Goal: Information Seeking & Learning: Learn about a topic

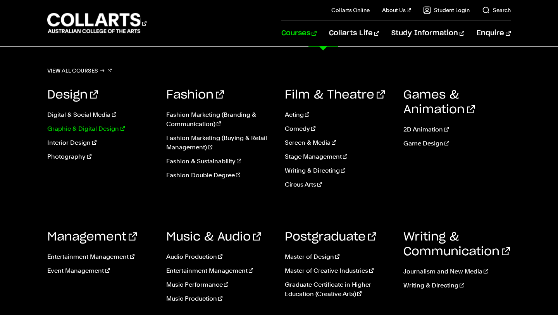
click at [90, 129] on link "Graphic & Digital Design" at bounding box center [100, 128] width 107 height 9
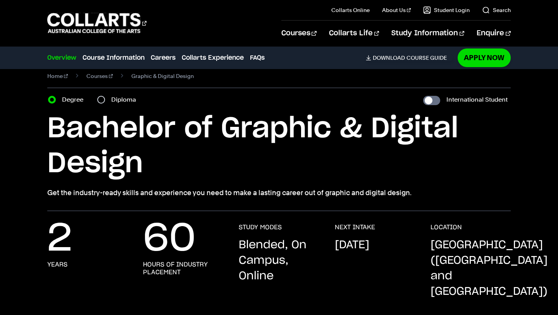
scroll to position [13, 0]
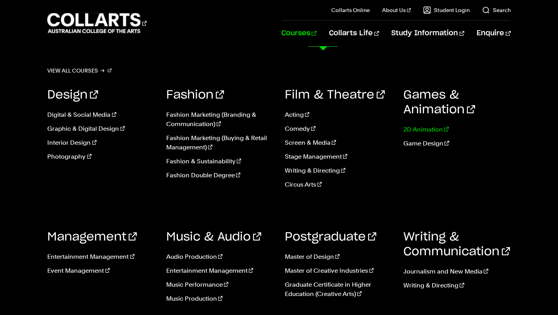
click at [412, 130] on link "2D Animation" at bounding box center [456, 129] width 107 height 9
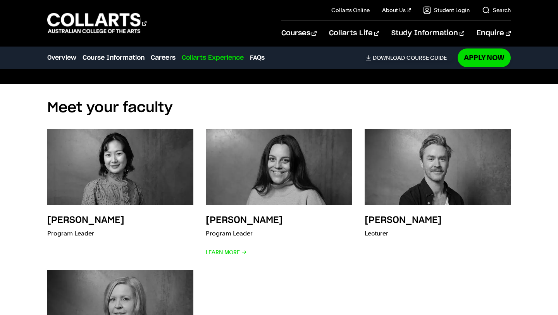
scroll to position [2012, 0]
